Goal: Information Seeking & Learning: Learn about a topic

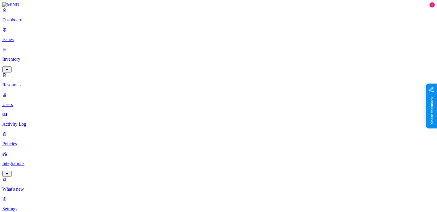
click at [38, 23] on p "Dashboard" at bounding box center [218, 19] width 433 height 5
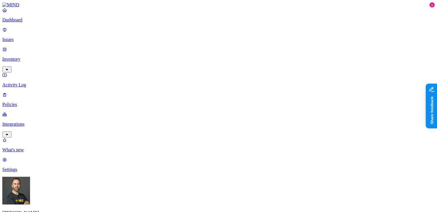
click at [42, 57] on p "Inventory" at bounding box center [218, 59] width 433 height 5
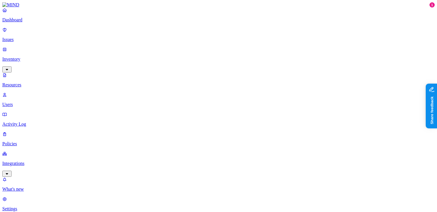
click at [28, 39] on link "Issues" at bounding box center [218, 34] width 433 height 15
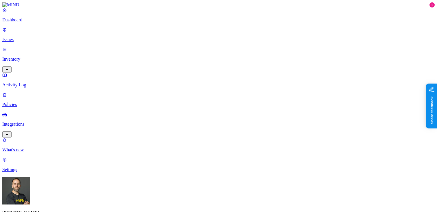
click at [31, 23] on p "Dashboard" at bounding box center [218, 19] width 433 height 5
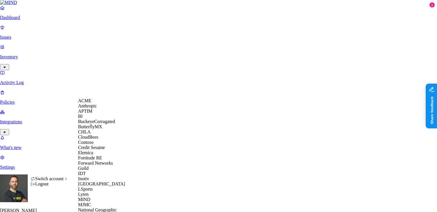
scroll to position [276, 0]
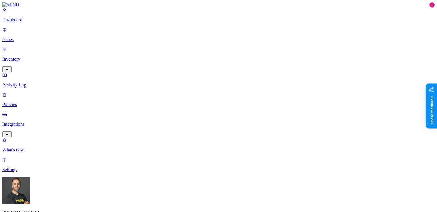
click at [26, 57] on p "Inventory" at bounding box center [218, 59] width 433 height 5
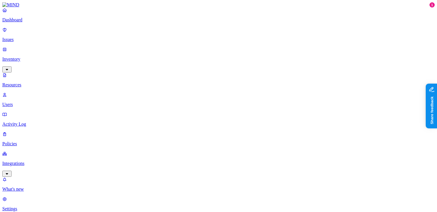
click at [25, 102] on p "Users" at bounding box center [218, 104] width 433 height 5
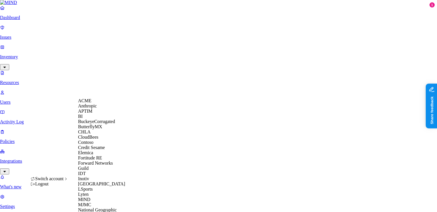
click at [96, 150] on span "Credit Sesame" at bounding box center [91, 147] width 27 height 5
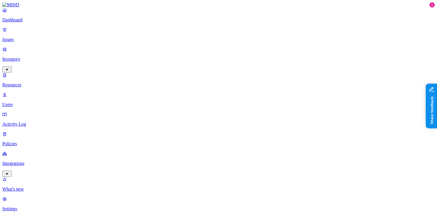
click at [29, 23] on p "Dashboard" at bounding box center [218, 19] width 433 height 5
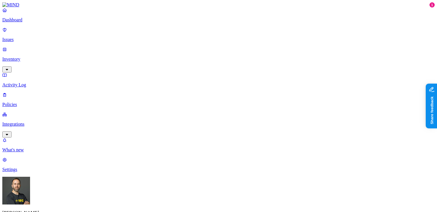
click at [42, 102] on p "Policies" at bounding box center [218, 104] width 433 height 5
click at [32, 23] on link "Dashboard" at bounding box center [218, 15] width 433 height 15
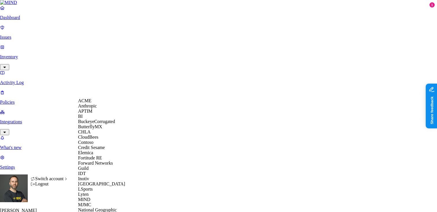
scroll to position [237, 0]
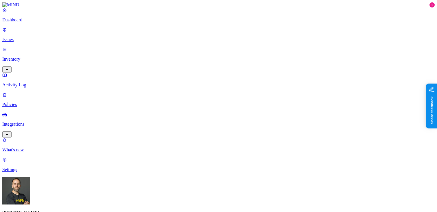
click at [25, 92] on link "Policies" at bounding box center [218, 99] width 433 height 15
click at [26, 23] on p "Dashboard" at bounding box center [218, 19] width 433 height 5
click at [28, 57] on p "Inventory" at bounding box center [218, 59] width 433 height 5
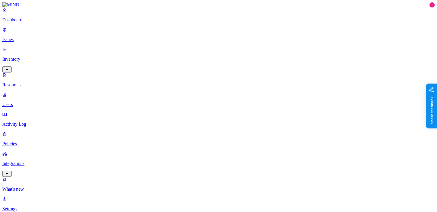
click at [173, 32] on button "button" at bounding box center [175, 33] width 5 height 2
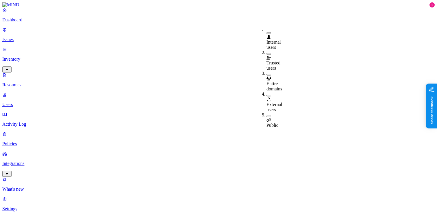
click at [267, 116] on button "button" at bounding box center [269, 117] width 5 height 2
click at [267, 95] on button "button" at bounding box center [269, 96] width 5 height 2
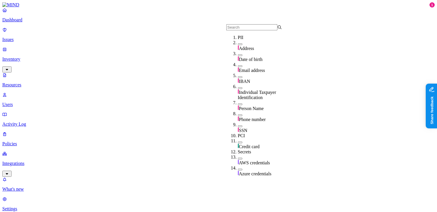
scroll to position [21, 0]
click at [238, 73] on div "IBAN" at bounding box center [266, 78] width 56 height 11
click at [238, 88] on button "button" at bounding box center [240, 89] width 5 height 2
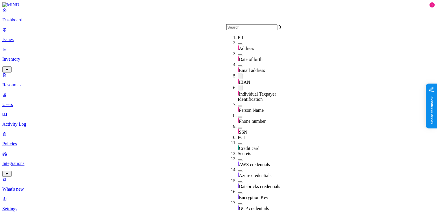
scroll to position [56, 0]
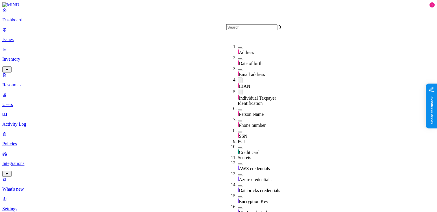
click at [238, 131] on button "button" at bounding box center [240, 132] width 5 height 2
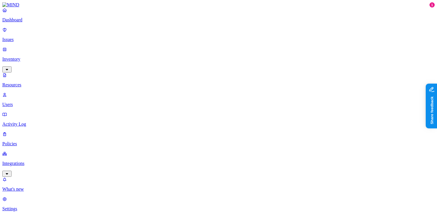
click at [173, 30] on button "button" at bounding box center [175, 32] width 5 height 6
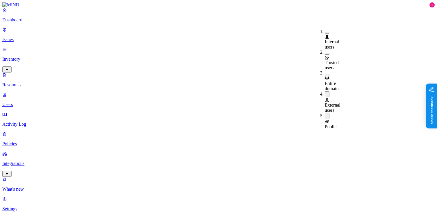
click at [325, 91] on button "button" at bounding box center [327, 94] width 5 height 6
click at [325, 112] on button "button" at bounding box center [327, 115] width 5 height 6
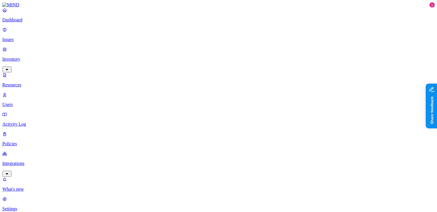
scroll to position [12, 0]
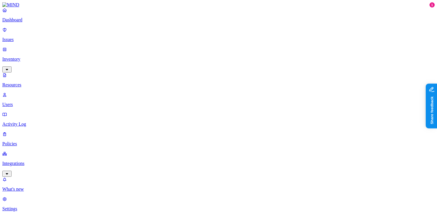
scroll to position [12, 0]
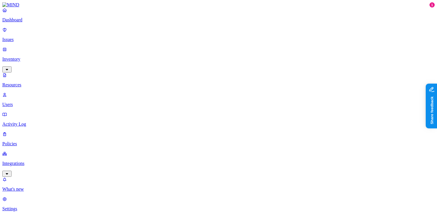
click at [22, 23] on p "Dashboard" at bounding box center [218, 19] width 433 height 5
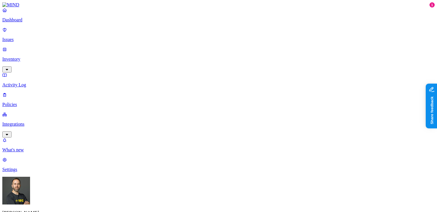
click at [39, 57] on p "Inventory" at bounding box center [218, 59] width 433 height 5
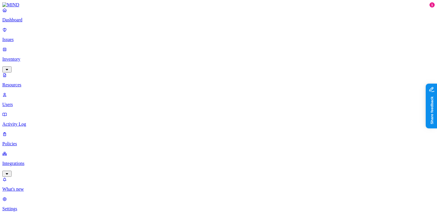
click at [173, 48] on button "button" at bounding box center [175, 49] width 5 height 2
click at [173, 45] on button "button" at bounding box center [175, 48] width 5 height 6
click at [173, 64] on button "button" at bounding box center [175, 65] width 5 height 2
click at [173, 61] on button "button" at bounding box center [175, 64] width 5 height 6
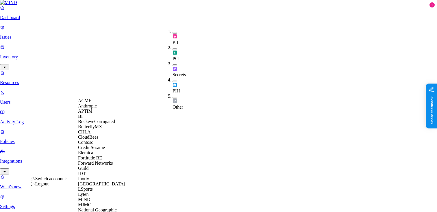
click at [97, 150] on span "Credit Sesame" at bounding box center [91, 147] width 27 height 5
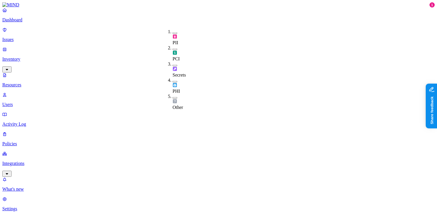
click at [173, 49] on button "button" at bounding box center [175, 50] width 5 height 2
click at [173, 45] on button "button" at bounding box center [175, 48] width 5 height 6
click at [173, 65] on button "button" at bounding box center [175, 66] width 5 height 2
click at [173, 61] on button "button" at bounding box center [175, 64] width 5 height 6
click at [173, 33] on button "button" at bounding box center [175, 33] width 5 height 2
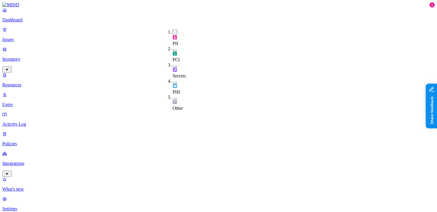
click at [173, 32] on button "button" at bounding box center [175, 32] width 5 height 6
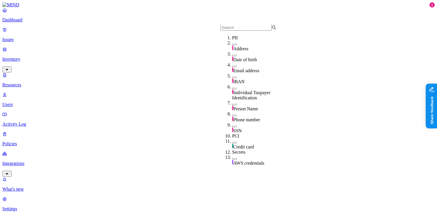
click at [232, 77] on button "button" at bounding box center [234, 78] width 5 height 2
click at [232, 88] on button "button" at bounding box center [234, 89] width 5 height 2
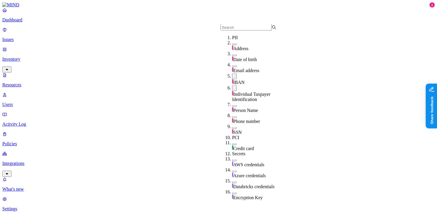
scroll to position [38, 0]
click at [232, 127] on button "button" at bounding box center [234, 128] width 5 height 2
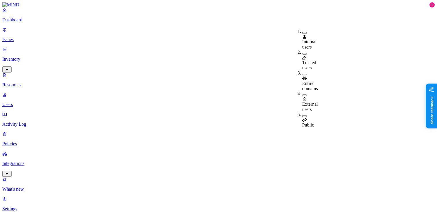
click at [303, 95] on button "button" at bounding box center [305, 96] width 5 height 2
click at [303, 116] on button "button" at bounding box center [305, 117] width 5 height 2
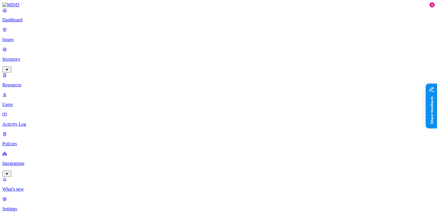
click at [33, 23] on p "Dashboard" at bounding box center [218, 19] width 433 height 5
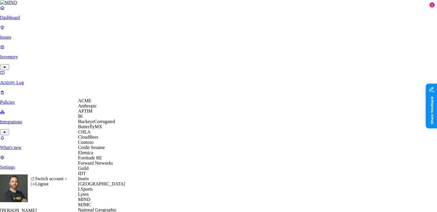
scroll to position [215, 0]
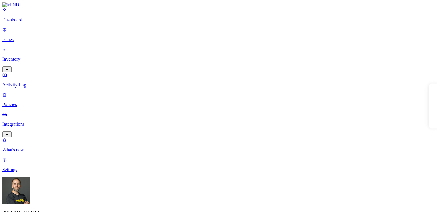
click at [33, 57] on p "Inventory" at bounding box center [218, 59] width 433 height 5
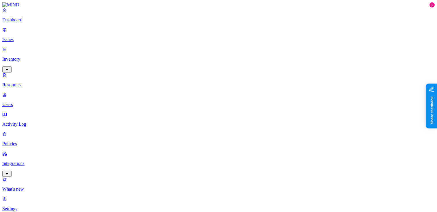
scroll to position [199, 0]
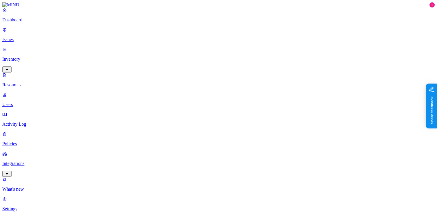
click at [173, 32] on button "button" at bounding box center [175, 33] width 5 height 2
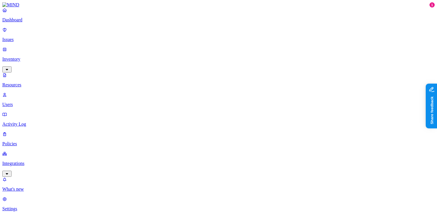
scroll to position [199, 0]
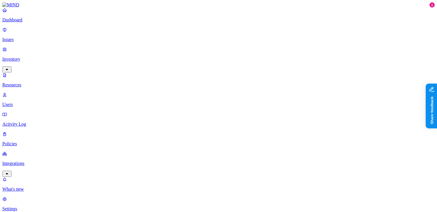
click at [31, 23] on link "Dashboard" at bounding box center [218, 15] width 433 height 15
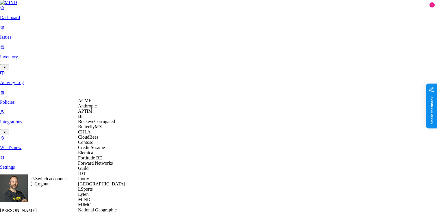
scroll to position [276, 0]
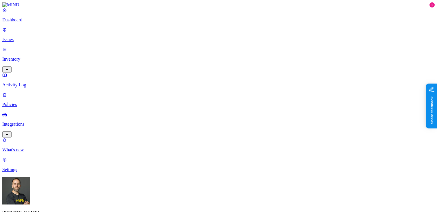
drag, startPoint x: 270, startPoint y: 142, endPoint x: 278, endPoint y: 142, distance: 7.8
drag, startPoint x: 276, startPoint y: 140, endPoint x: 283, endPoint y: 140, distance: 6.9
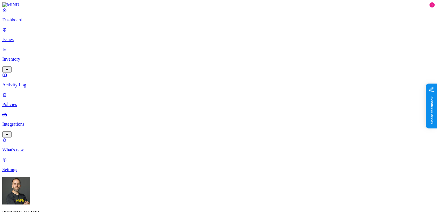
drag, startPoint x: 285, startPoint y: 140, endPoint x: 281, endPoint y: 140, distance: 4.3
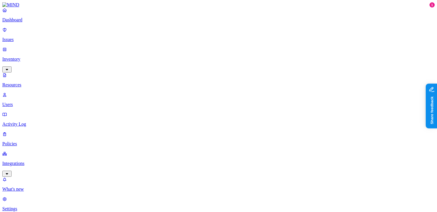
click at [173, 81] on button "button" at bounding box center [175, 82] width 5 height 2
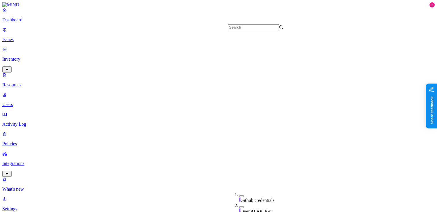
click at [40, 23] on p "Dashboard" at bounding box center [218, 19] width 433 height 5
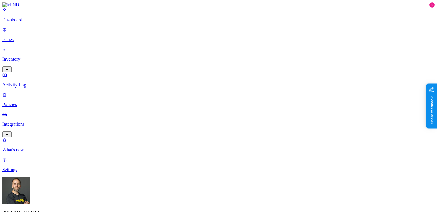
click at [30, 38] on p "Issues" at bounding box center [218, 39] width 433 height 5
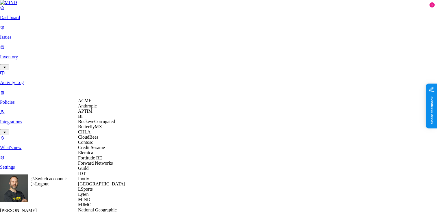
click at [90, 103] on span "ACME" at bounding box center [84, 100] width 13 height 5
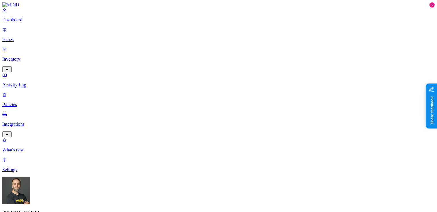
click at [38, 23] on p "Dashboard" at bounding box center [218, 19] width 433 height 5
click at [36, 38] on p "Issues" at bounding box center [218, 39] width 433 height 5
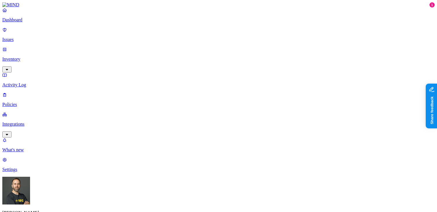
click at [27, 23] on p "Dashboard" at bounding box center [218, 19] width 433 height 5
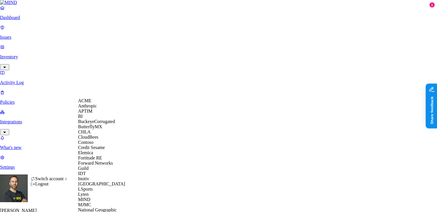
scroll to position [276, 0]
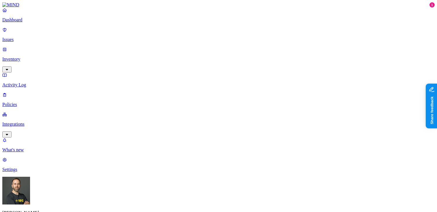
click at [48, 57] on p "Inventory" at bounding box center [218, 59] width 433 height 5
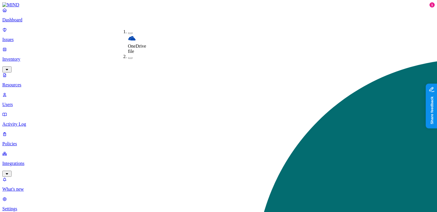
click at [128, 32] on button "button" at bounding box center [130, 33] width 5 height 2
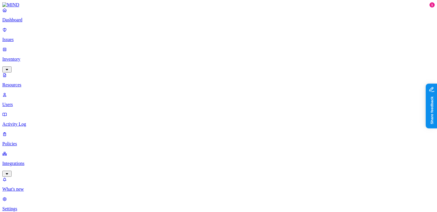
click at [194, 32] on button "button" at bounding box center [196, 33] width 5 height 2
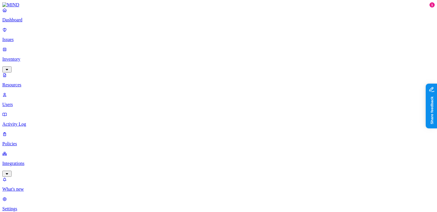
click at [194, 31] on button "button" at bounding box center [196, 32] width 5 height 6
